Goal: Task Accomplishment & Management: Manage account settings

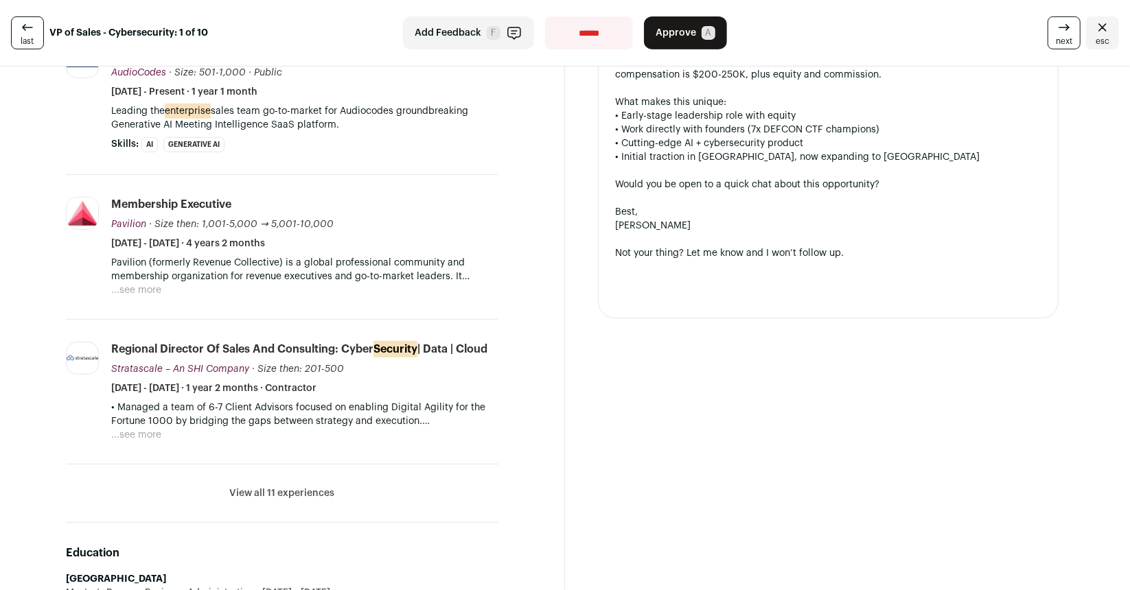
scroll to position [443, 0]
click at [152, 288] on button "...see more" at bounding box center [136, 290] width 50 height 14
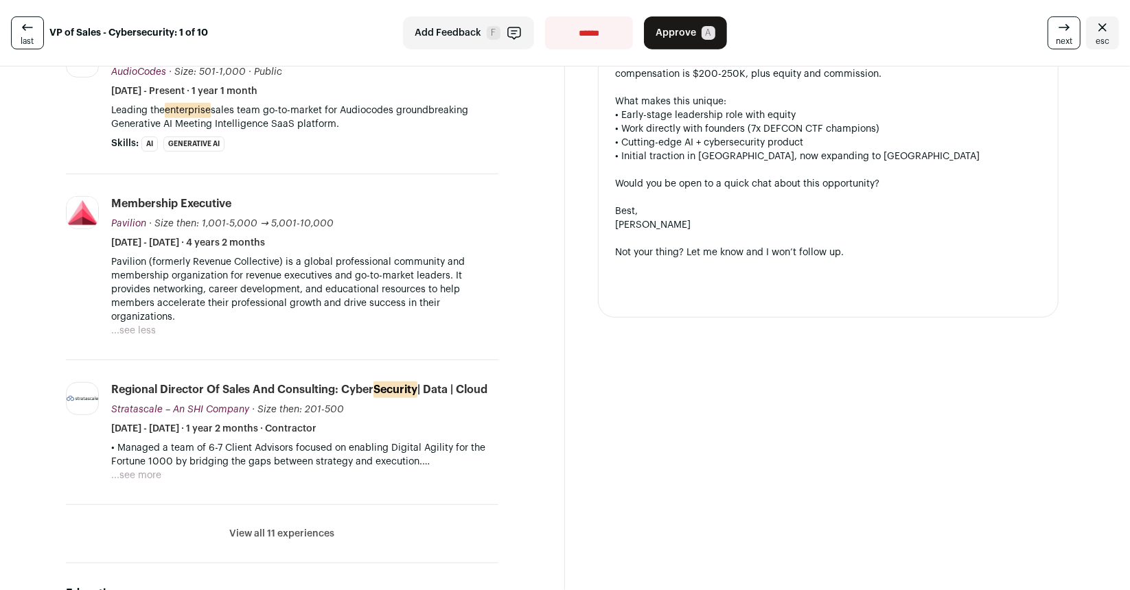
click at [305, 528] on button "View all 11 experiences" at bounding box center [282, 534] width 105 height 14
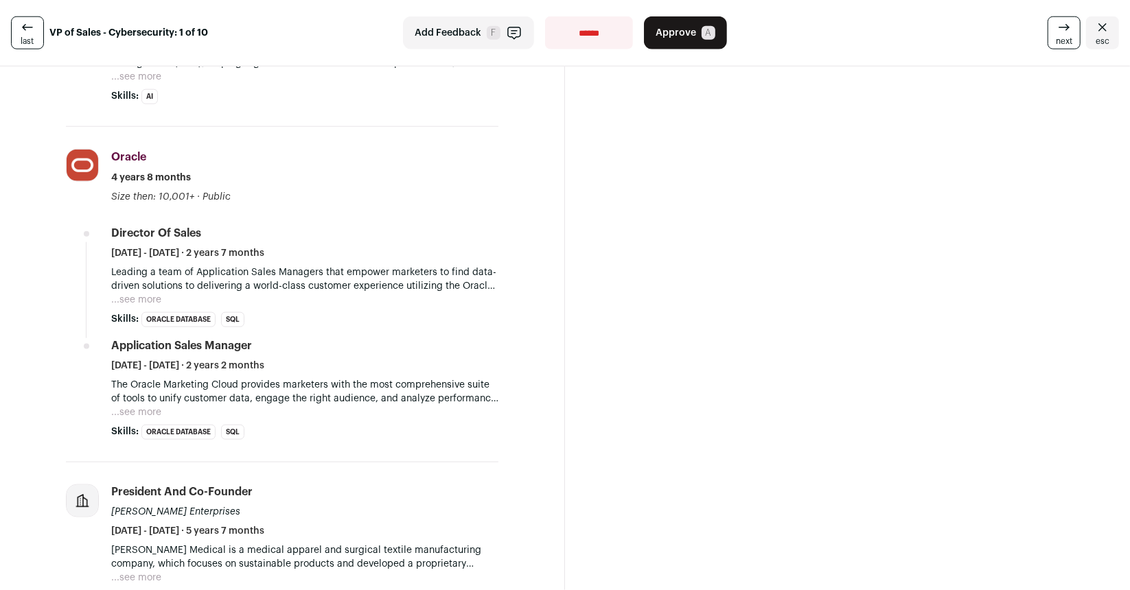
scroll to position [1171, 0]
click at [156, 294] on button "...see more" at bounding box center [136, 301] width 50 height 14
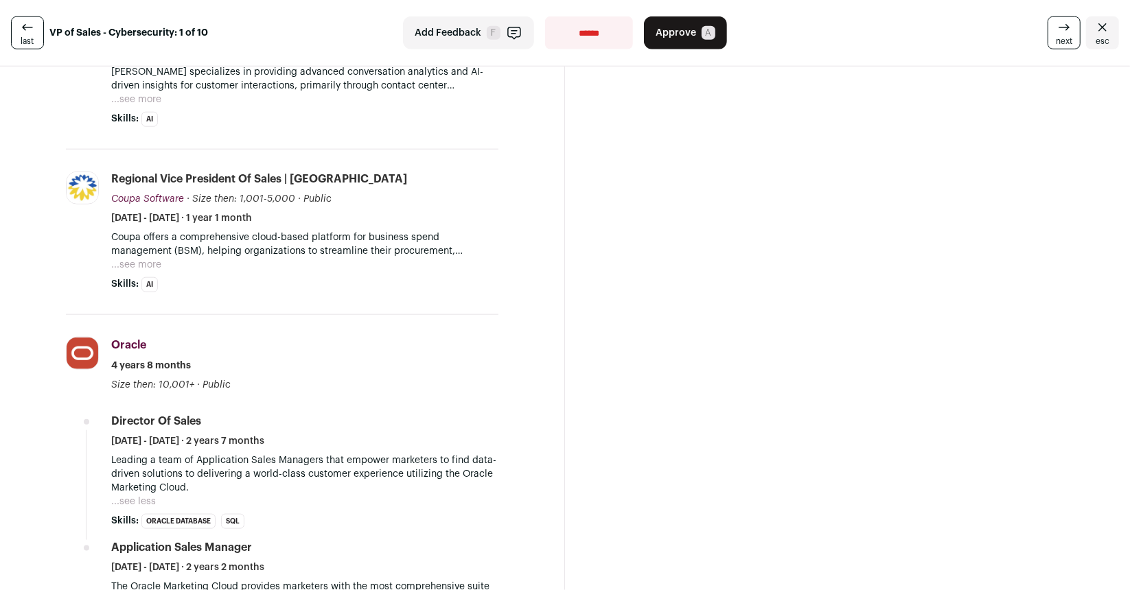
scroll to position [984, 0]
click at [143, 259] on button "...see more" at bounding box center [136, 266] width 50 height 14
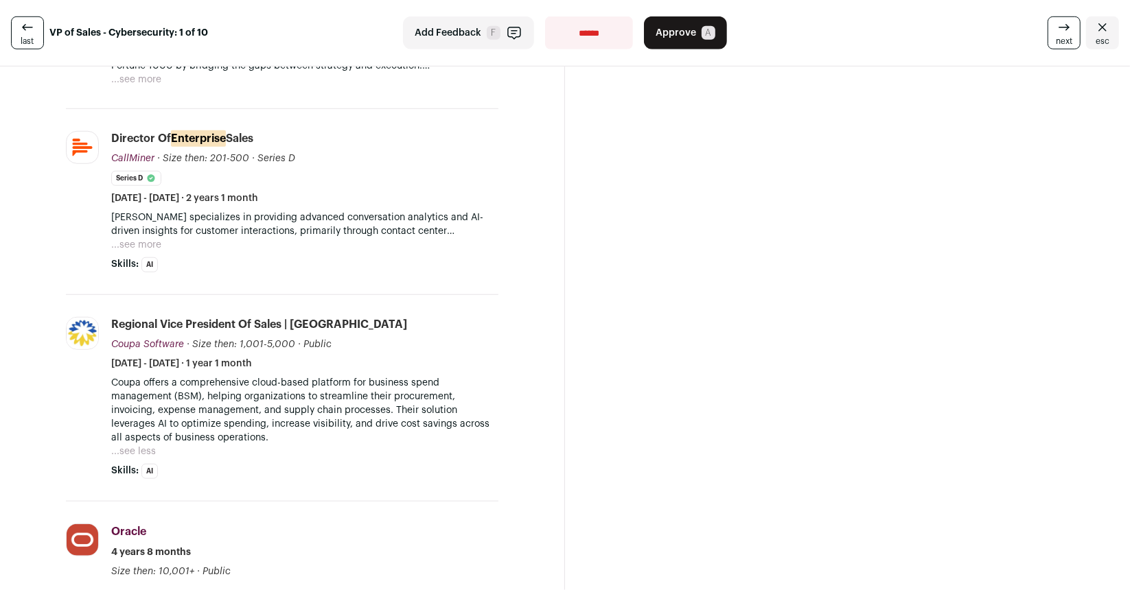
scroll to position [844, 0]
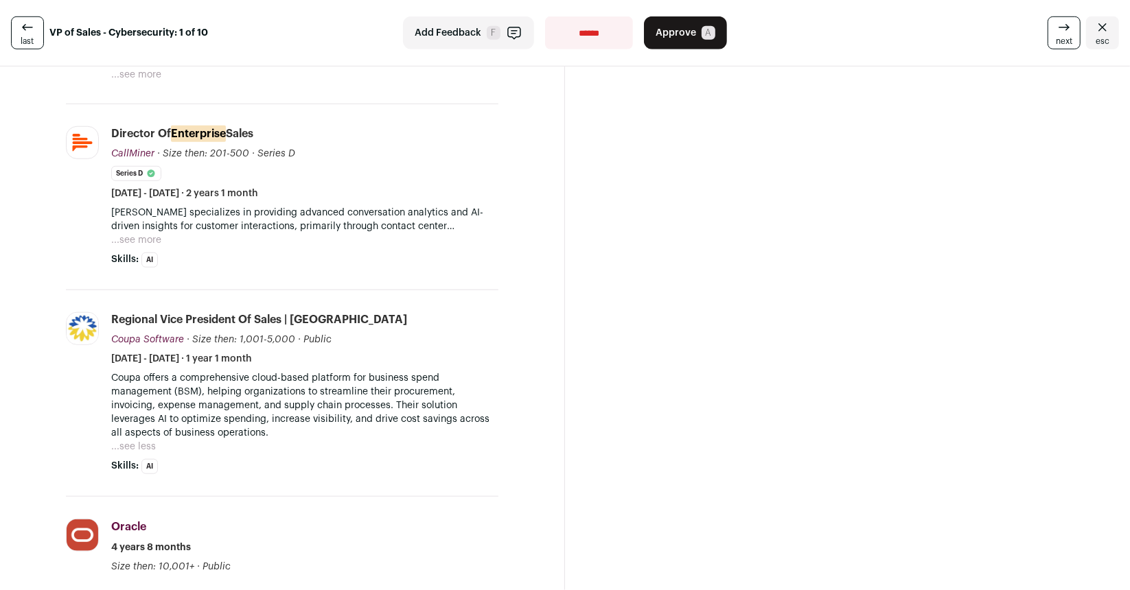
click at [143, 237] on button "...see more" at bounding box center [136, 240] width 50 height 14
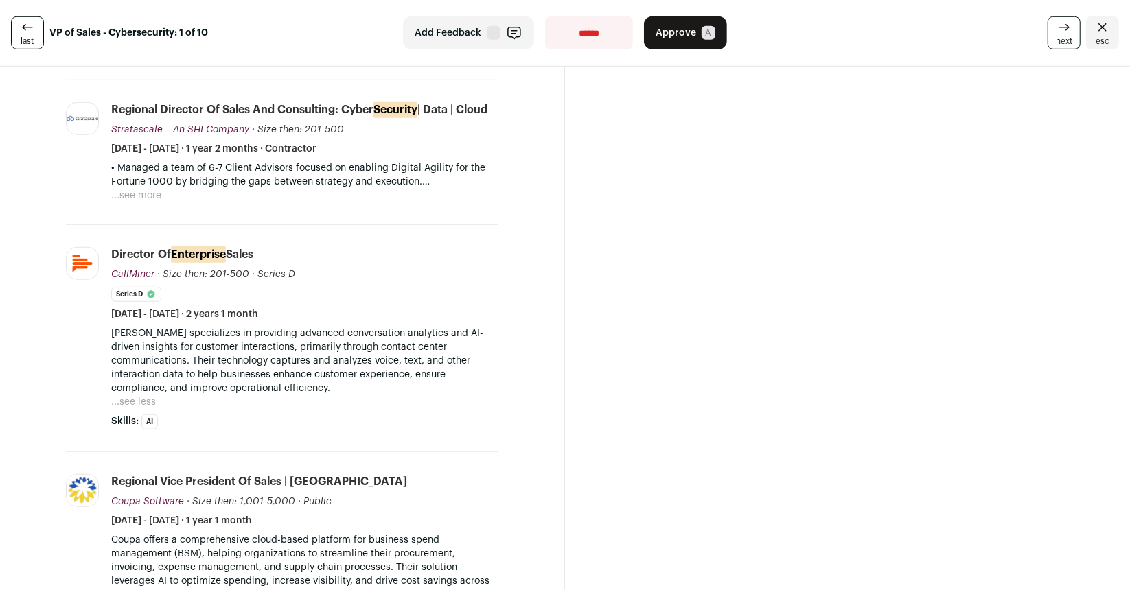
scroll to position [722, 0]
click at [143, 194] on button "...see more" at bounding box center [136, 196] width 50 height 14
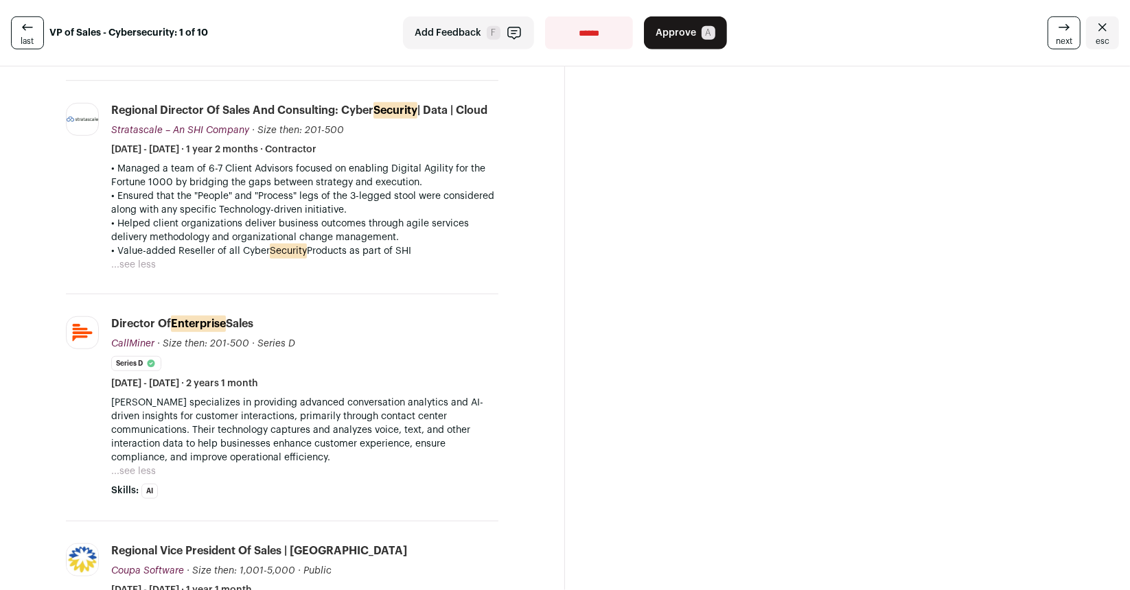
click at [1056, 40] on span "next" at bounding box center [1064, 41] width 16 height 11
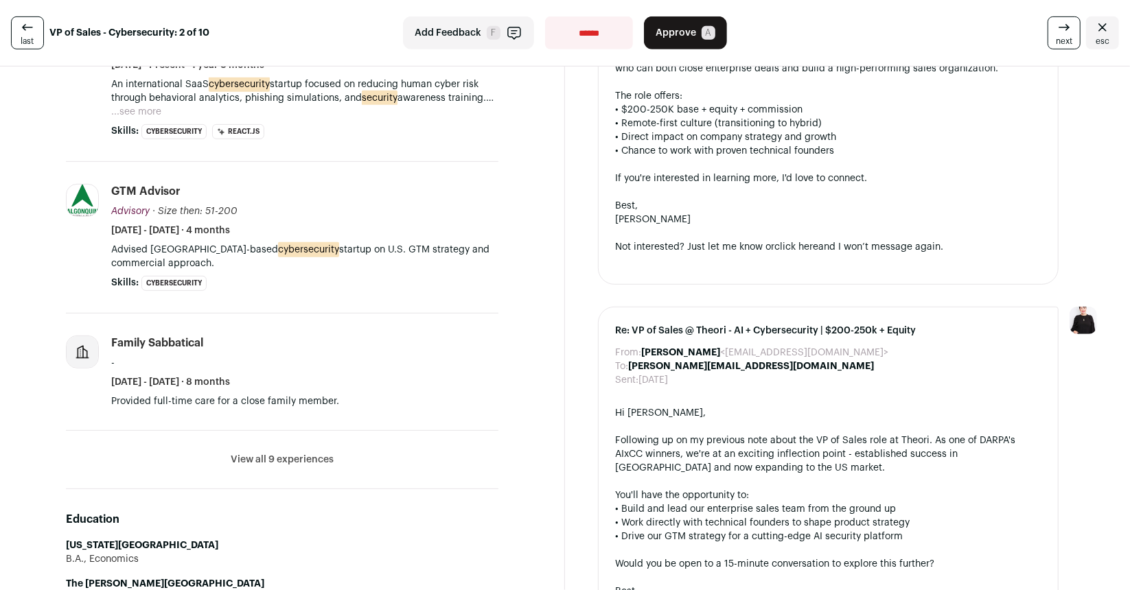
scroll to position [490, 0]
click at [281, 452] on button "View all 9 experiences" at bounding box center [282, 459] width 103 height 14
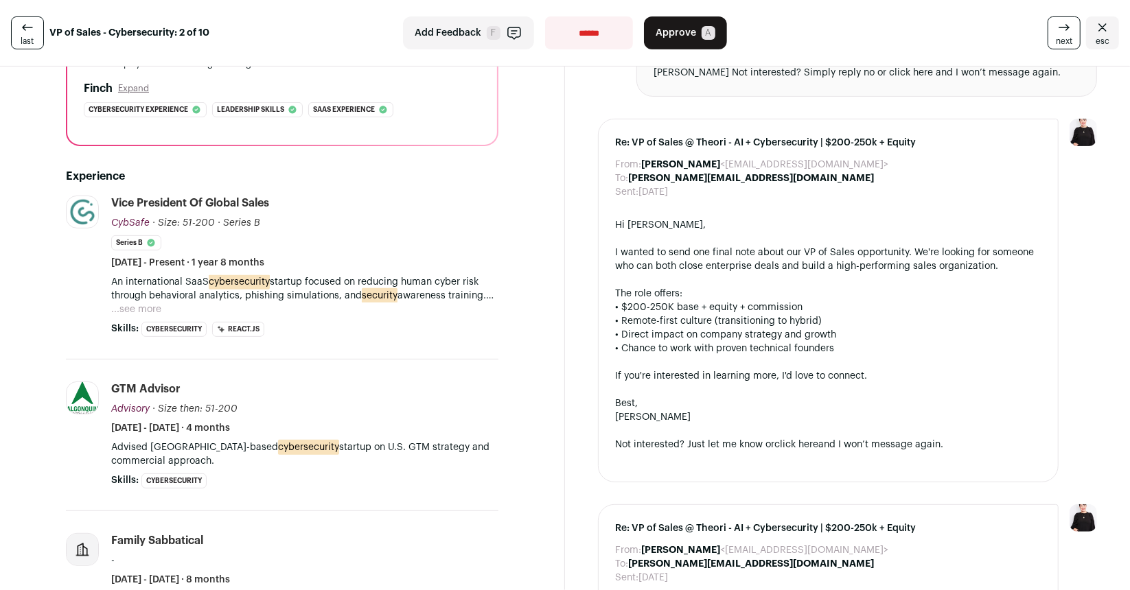
scroll to position [292, 0]
click at [150, 303] on button "...see more" at bounding box center [136, 310] width 50 height 14
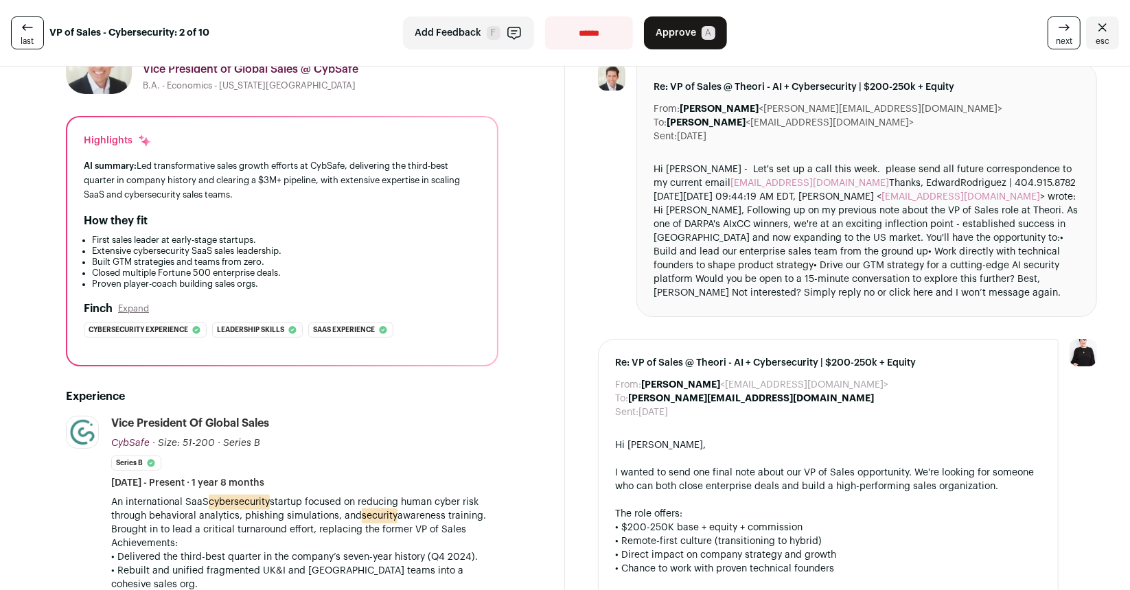
scroll to position [0, 0]
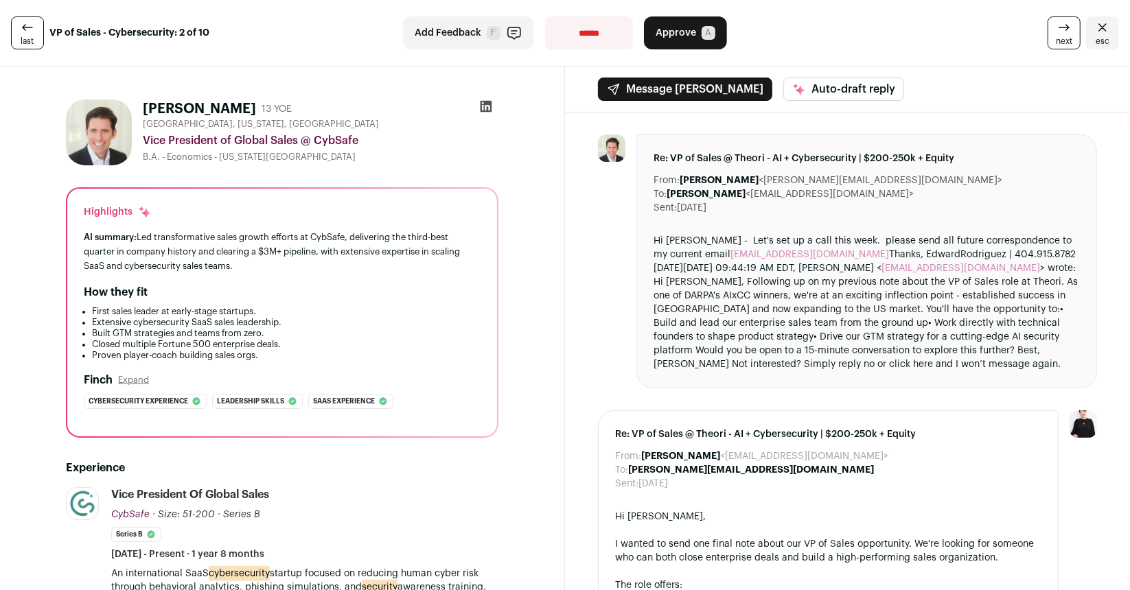
click at [688, 35] on span "Approve" at bounding box center [675, 33] width 40 height 14
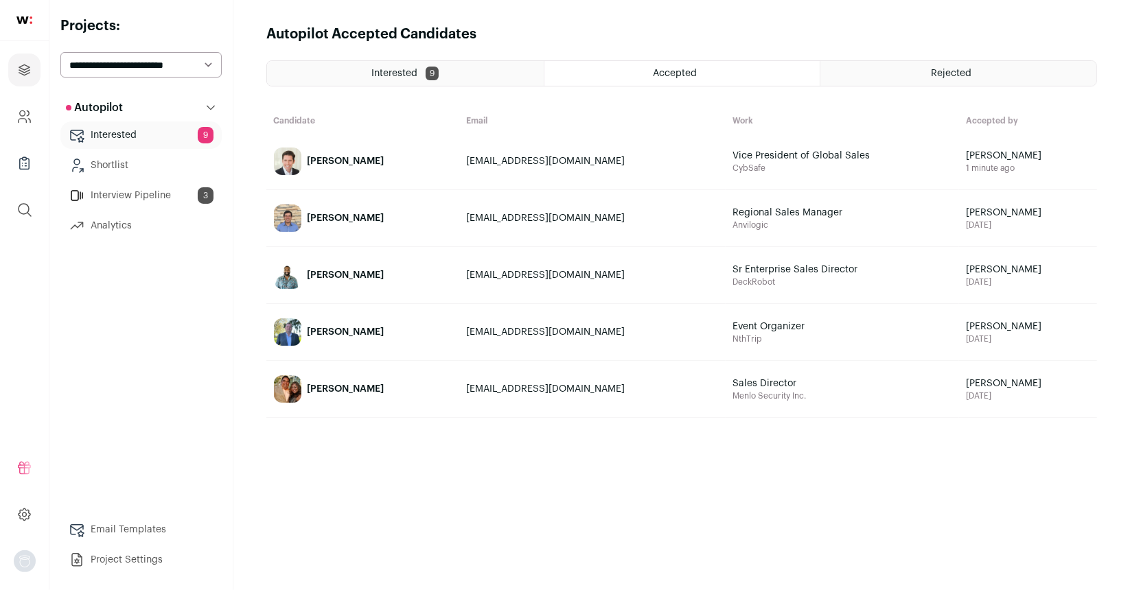
click at [408, 71] on span "Interested" at bounding box center [394, 74] width 46 height 10
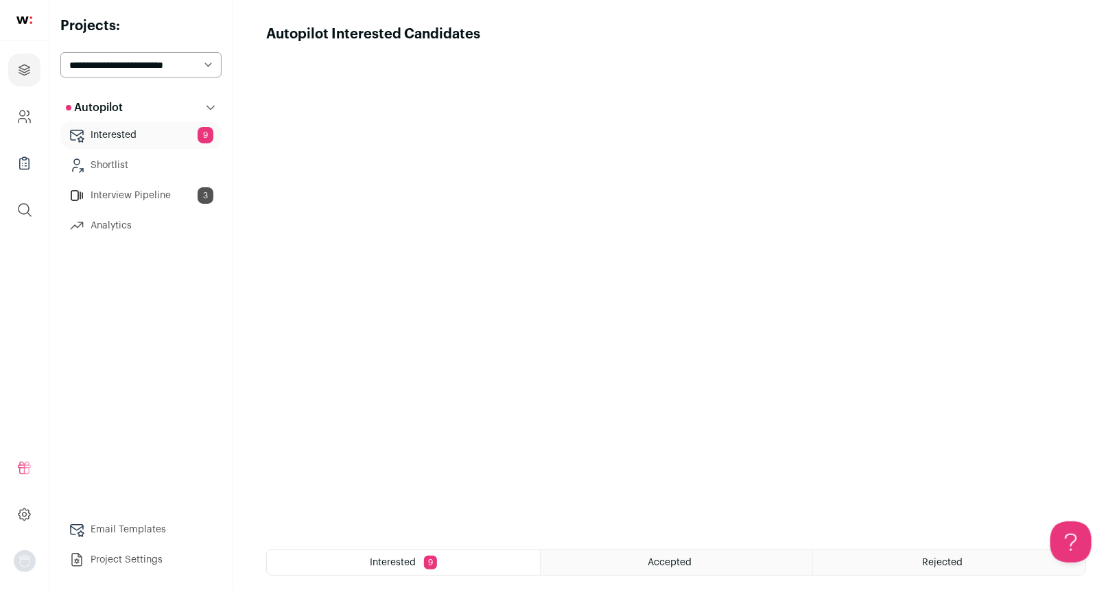
click at [152, 196] on link "Interview Pipeline 3" at bounding box center [140, 195] width 161 height 27
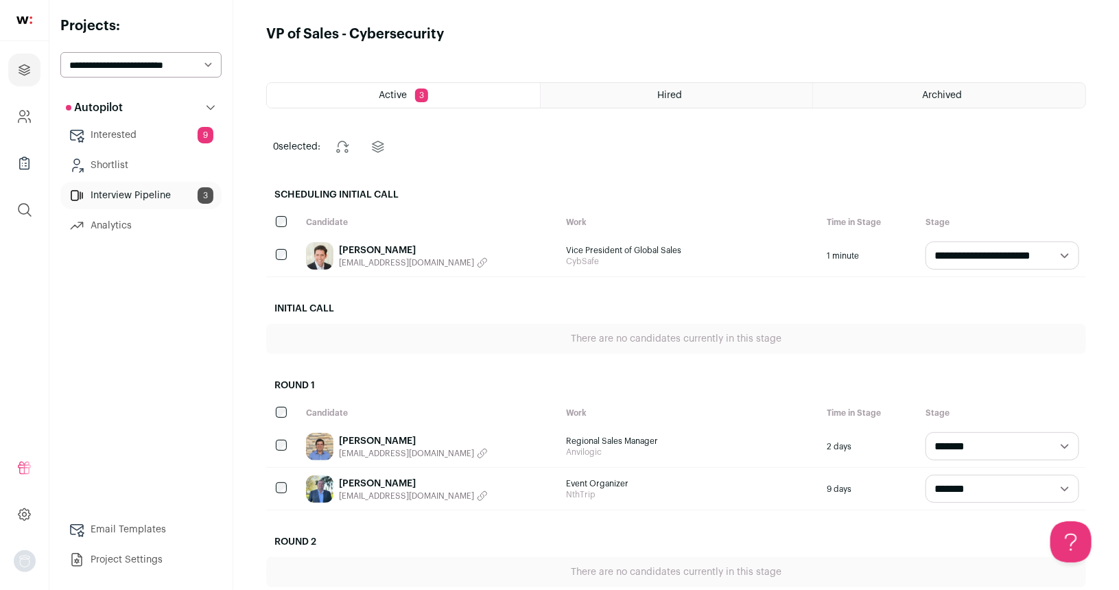
click at [160, 128] on link "Interested 9" at bounding box center [140, 134] width 161 height 27
